Goal: Information Seeking & Learning: Learn about a topic

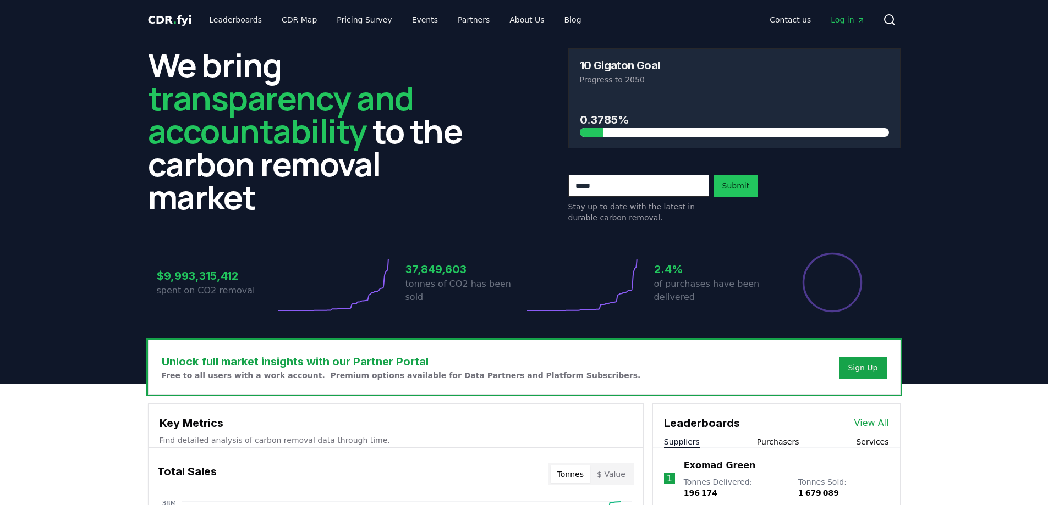
scroll to position [230, 0]
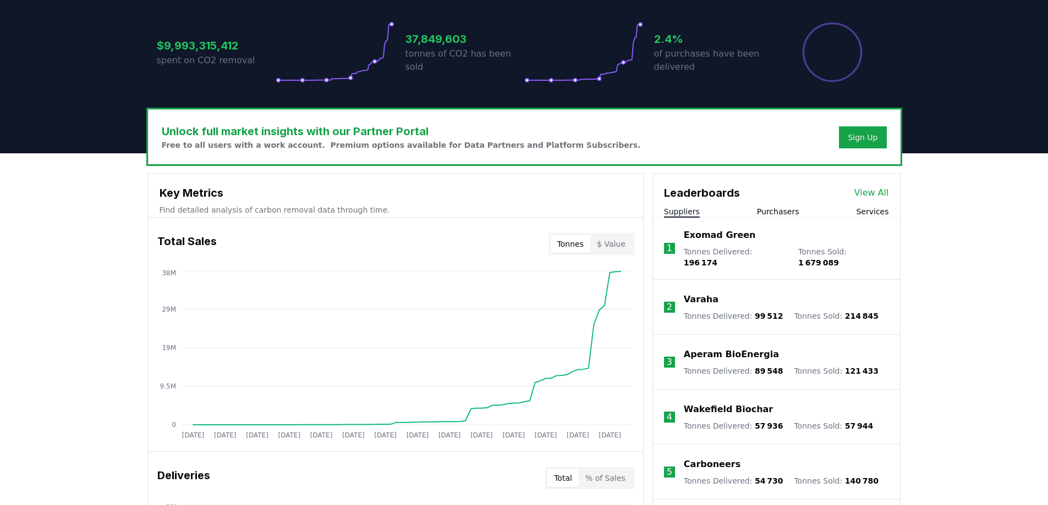
click at [877, 188] on link "View All" at bounding box center [871, 192] width 35 height 13
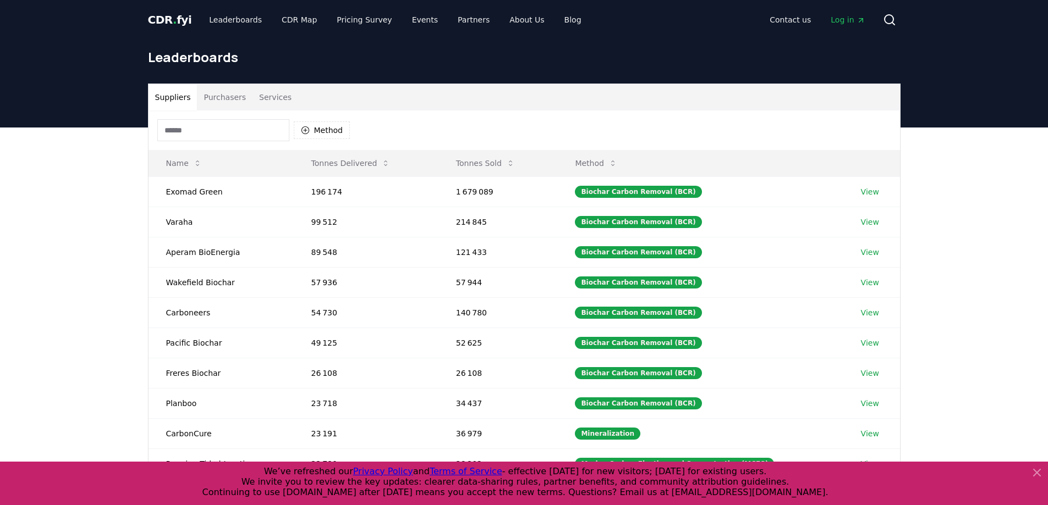
click at [208, 135] on input at bounding box center [223, 130] width 132 height 22
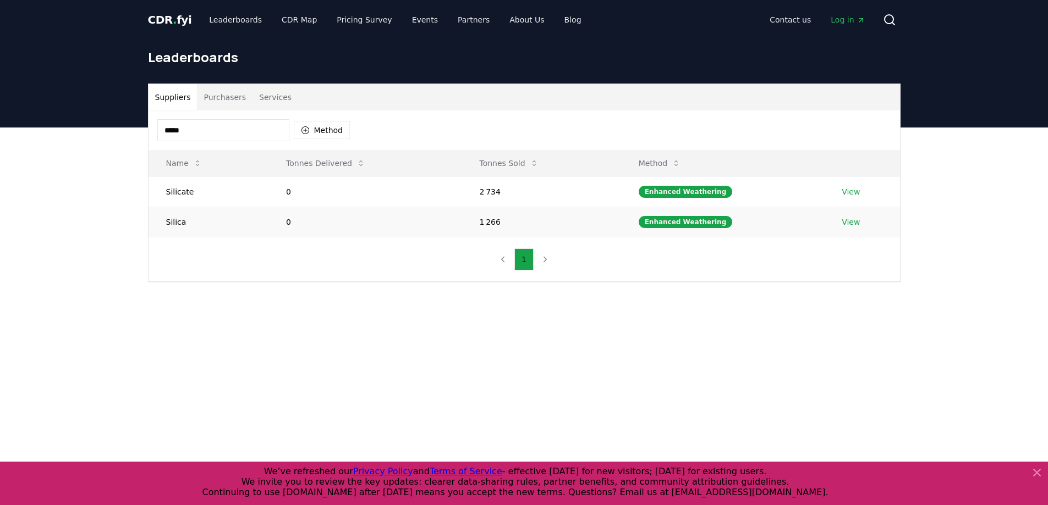
type input "*****"
click at [181, 223] on td "Silica" at bounding box center [208, 222] width 120 height 30
click at [846, 222] on link "View" at bounding box center [850, 222] width 18 height 11
